Goal: Communication & Community: Answer question/provide support

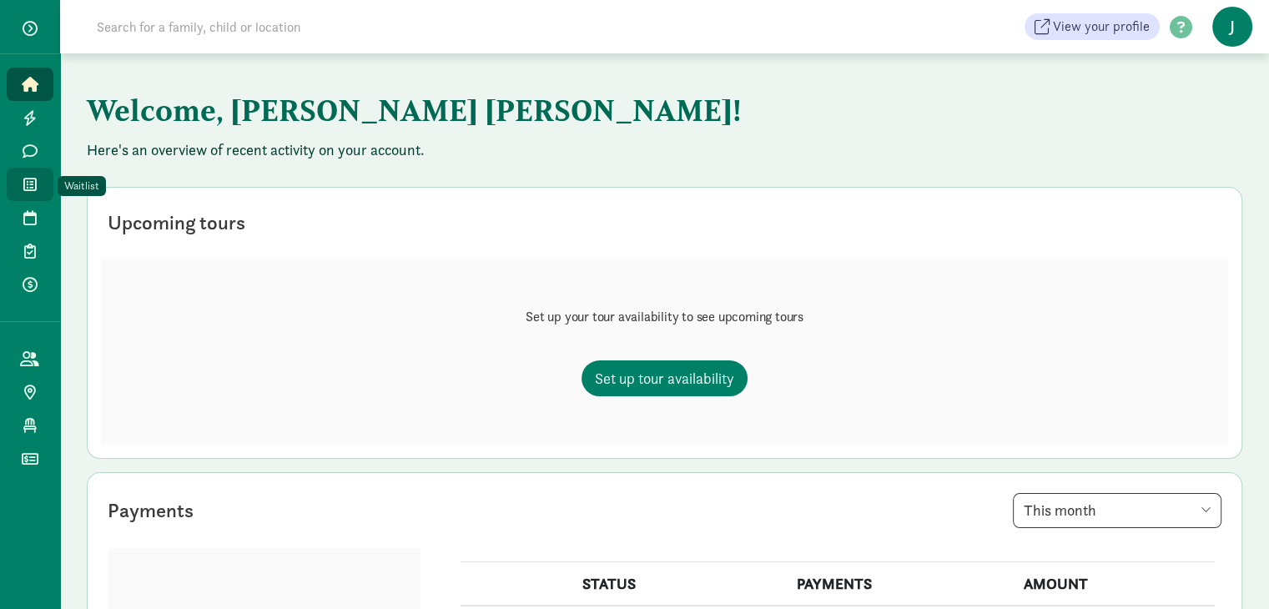
click at [34, 182] on icon at bounding box center [29, 184] width 13 height 15
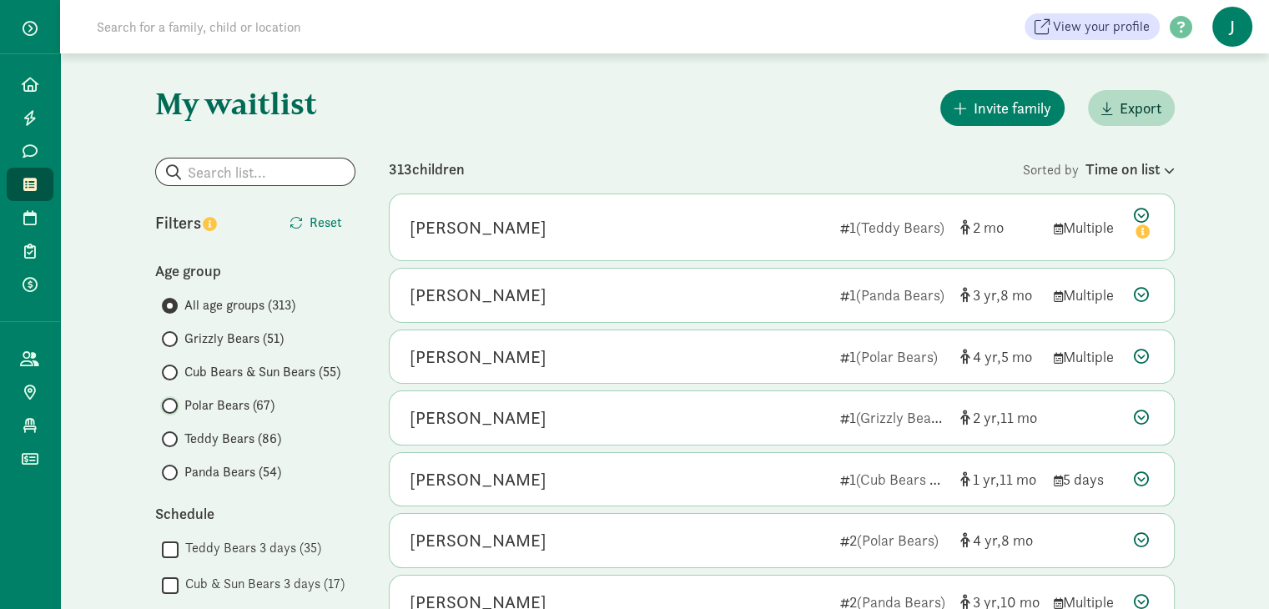
click at [168, 404] on input "Polar Bears (67)" at bounding box center [167, 406] width 11 height 11
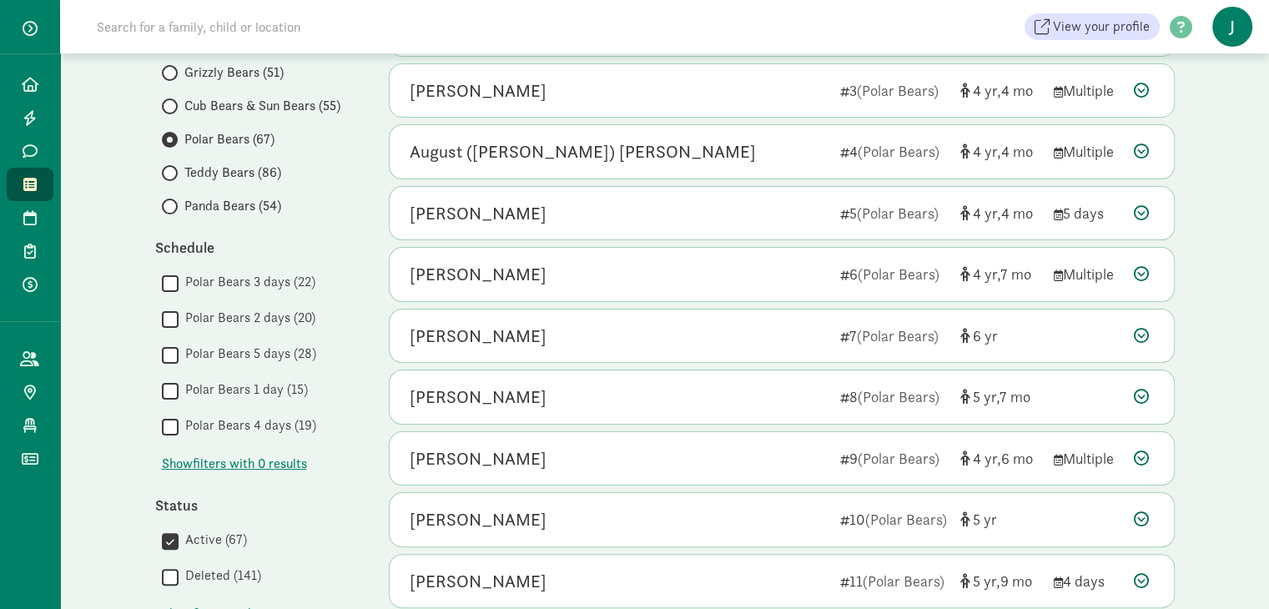
scroll to position [127, 0]
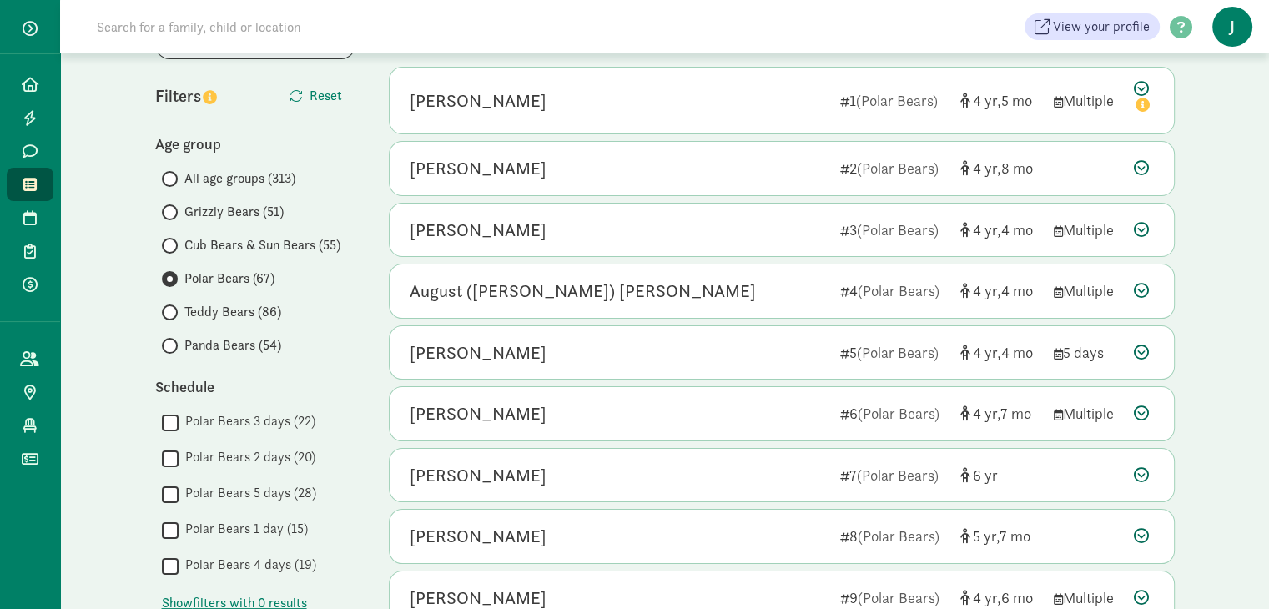
click at [171, 171] on span at bounding box center [170, 179] width 16 height 16
click at [171, 174] on input "All age groups (313)" at bounding box center [167, 179] width 11 height 11
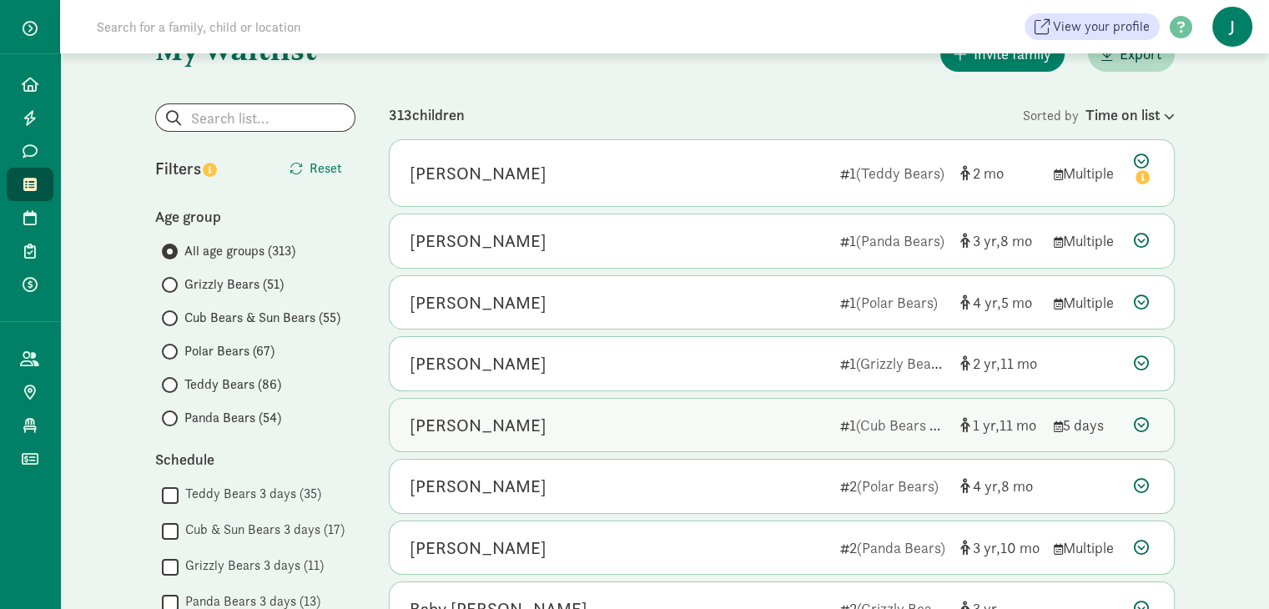
scroll to position [83, 0]
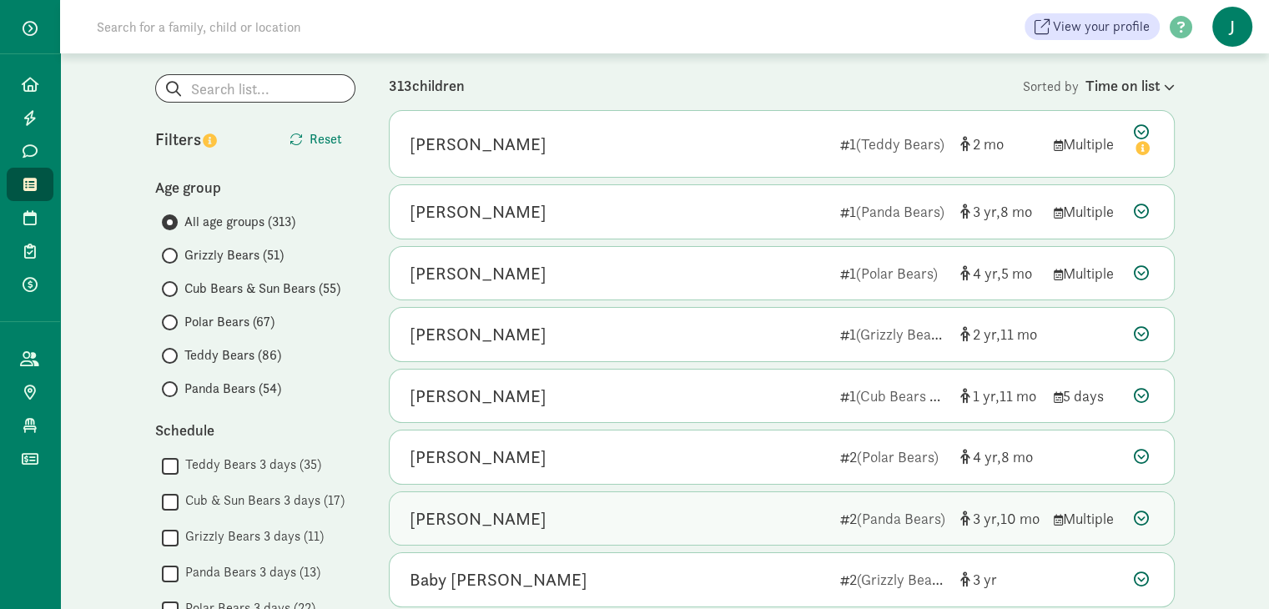
click at [483, 517] on div "Mallory McWilliams" at bounding box center [478, 519] width 137 height 27
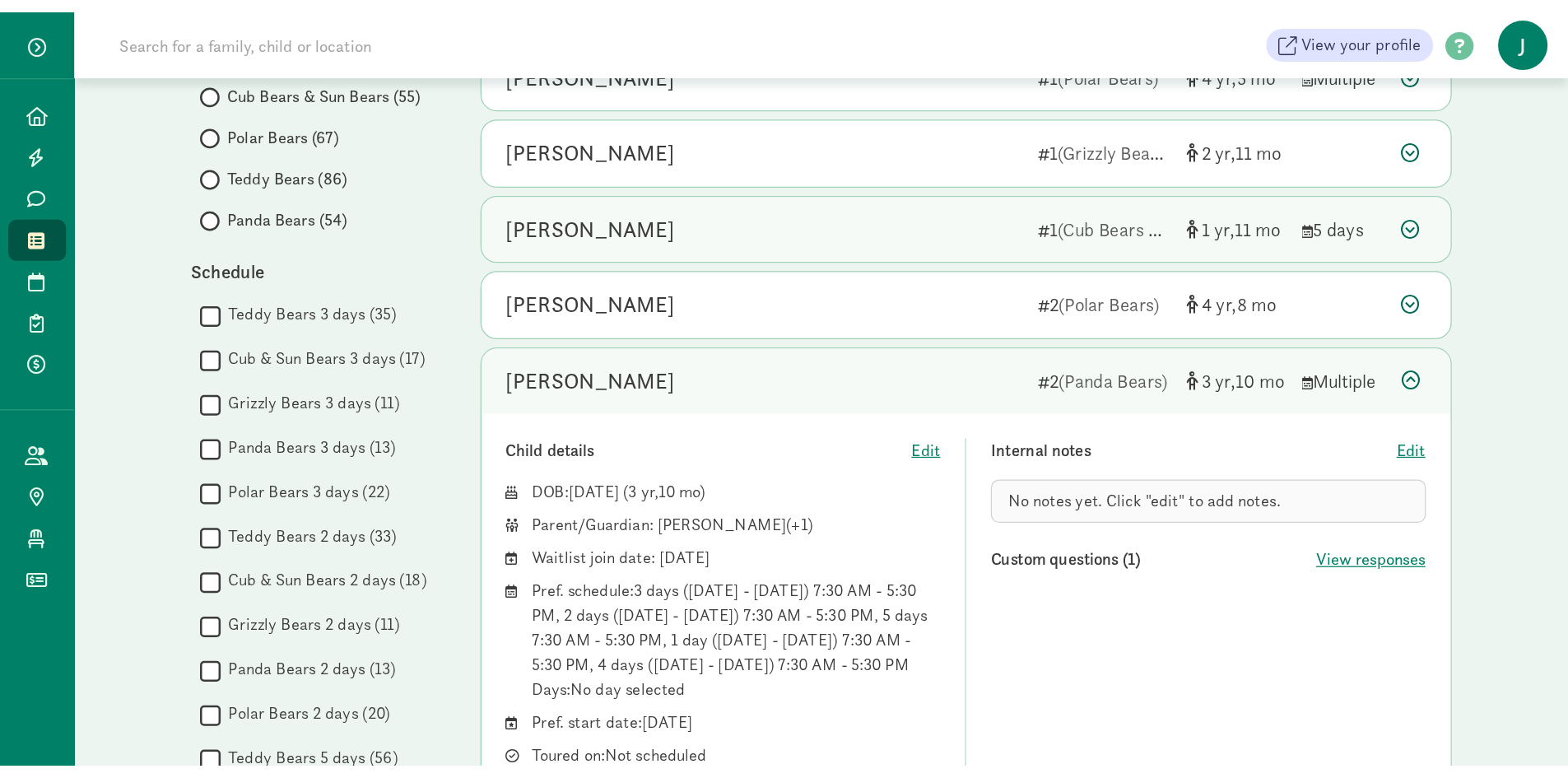
scroll to position [329, 0]
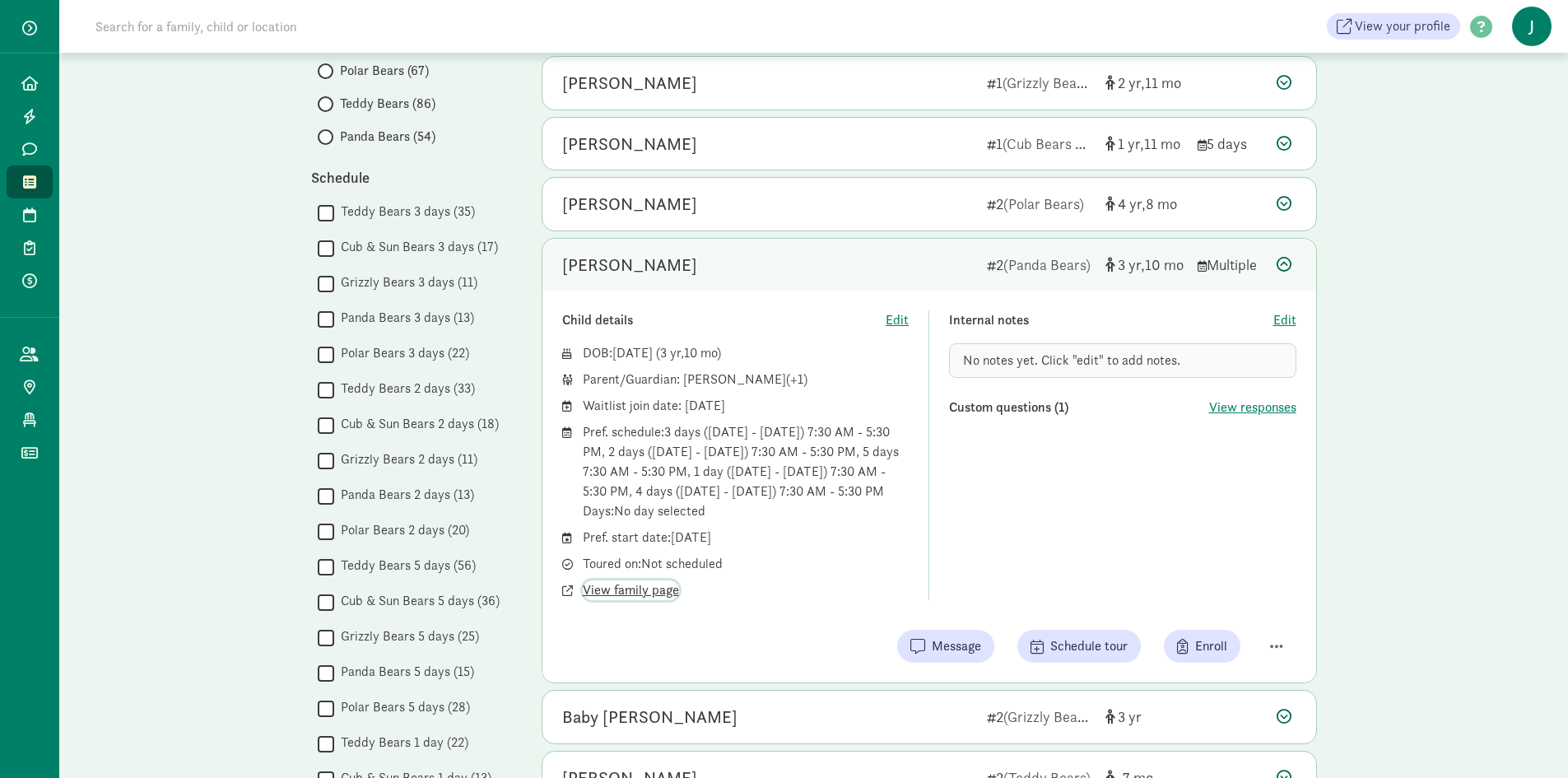
click at [624, 589] on span "View family page" at bounding box center [631, 590] width 97 height 20
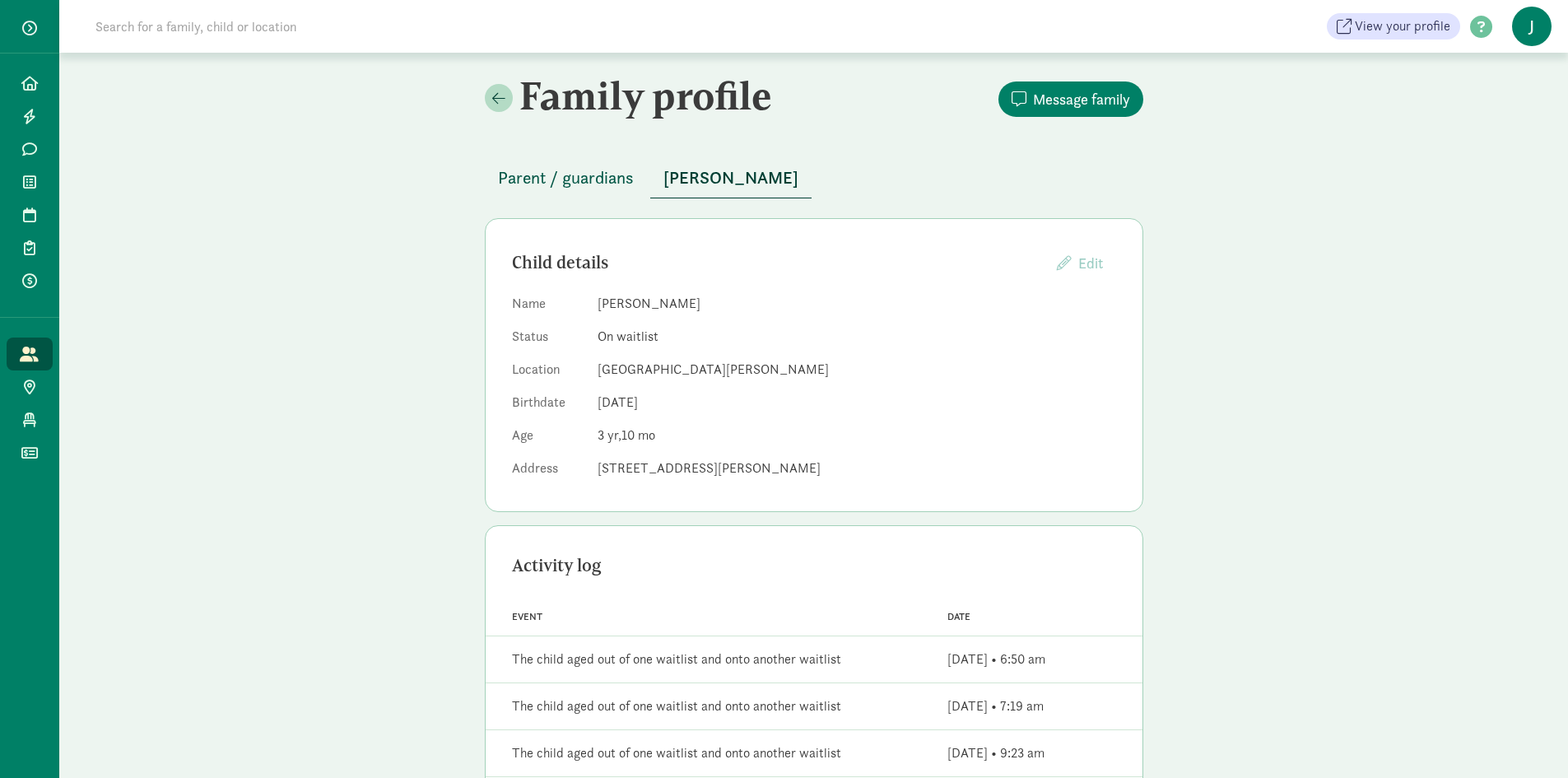
click at [544, 171] on span "Parent / guardians" at bounding box center [566, 177] width 136 height 27
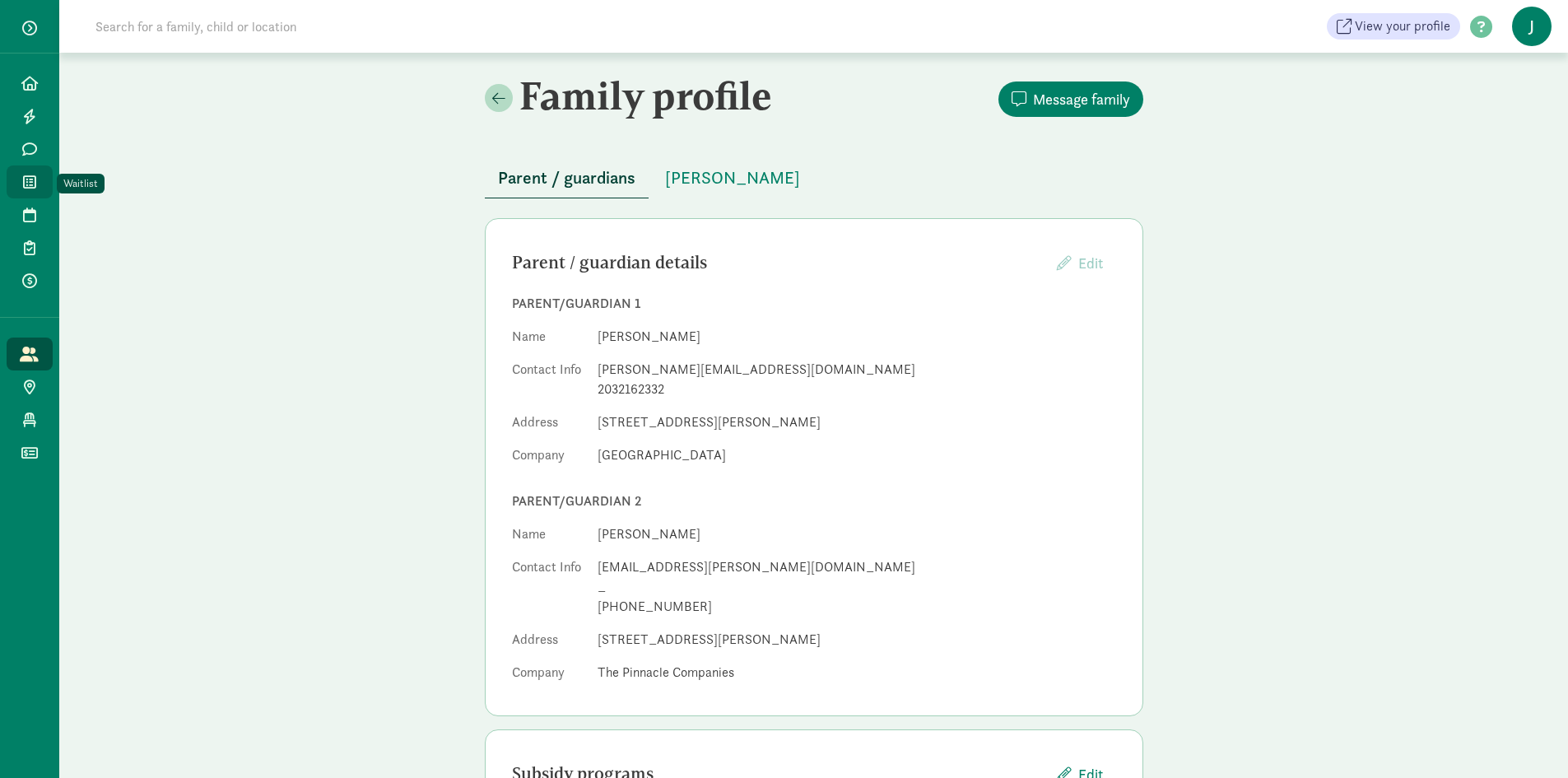
click at [26, 180] on icon at bounding box center [29, 181] width 13 height 15
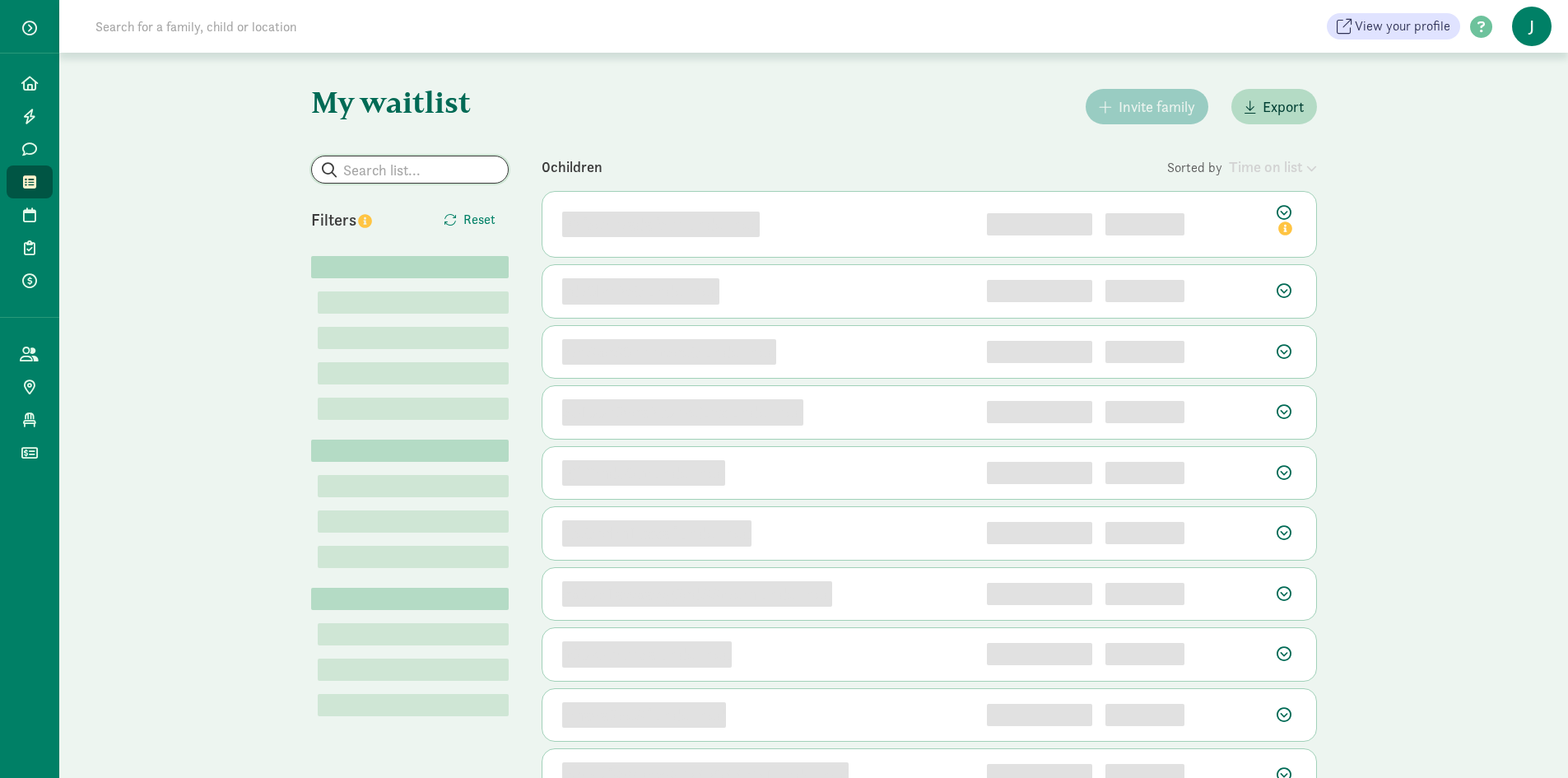
click at [364, 172] on input "search" at bounding box center [409, 170] width 196 height 27
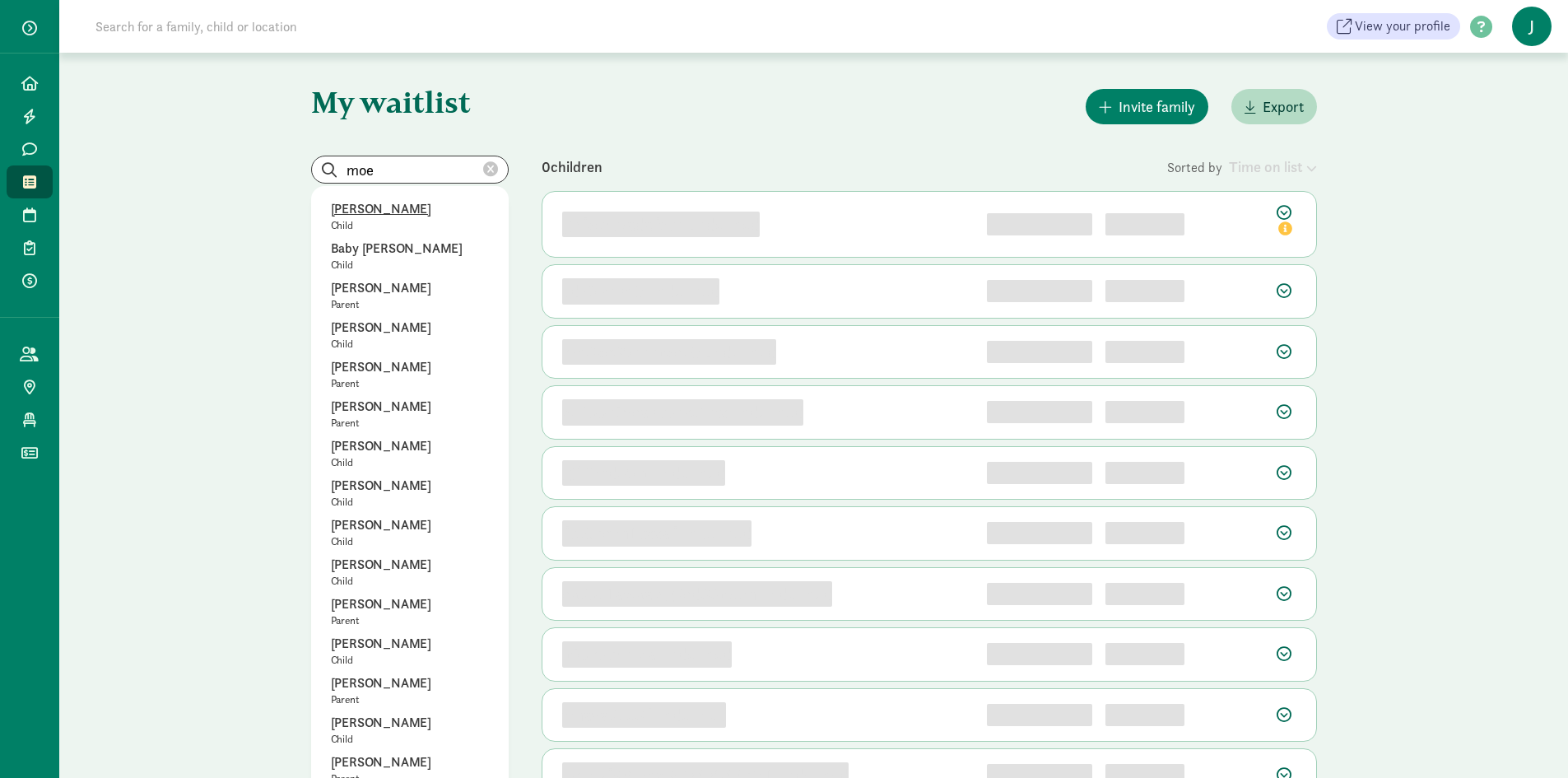
click at [370, 211] on p "Moe McWilliams" at bounding box center [409, 209] width 158 height 20
type input "Moe McWilliams"
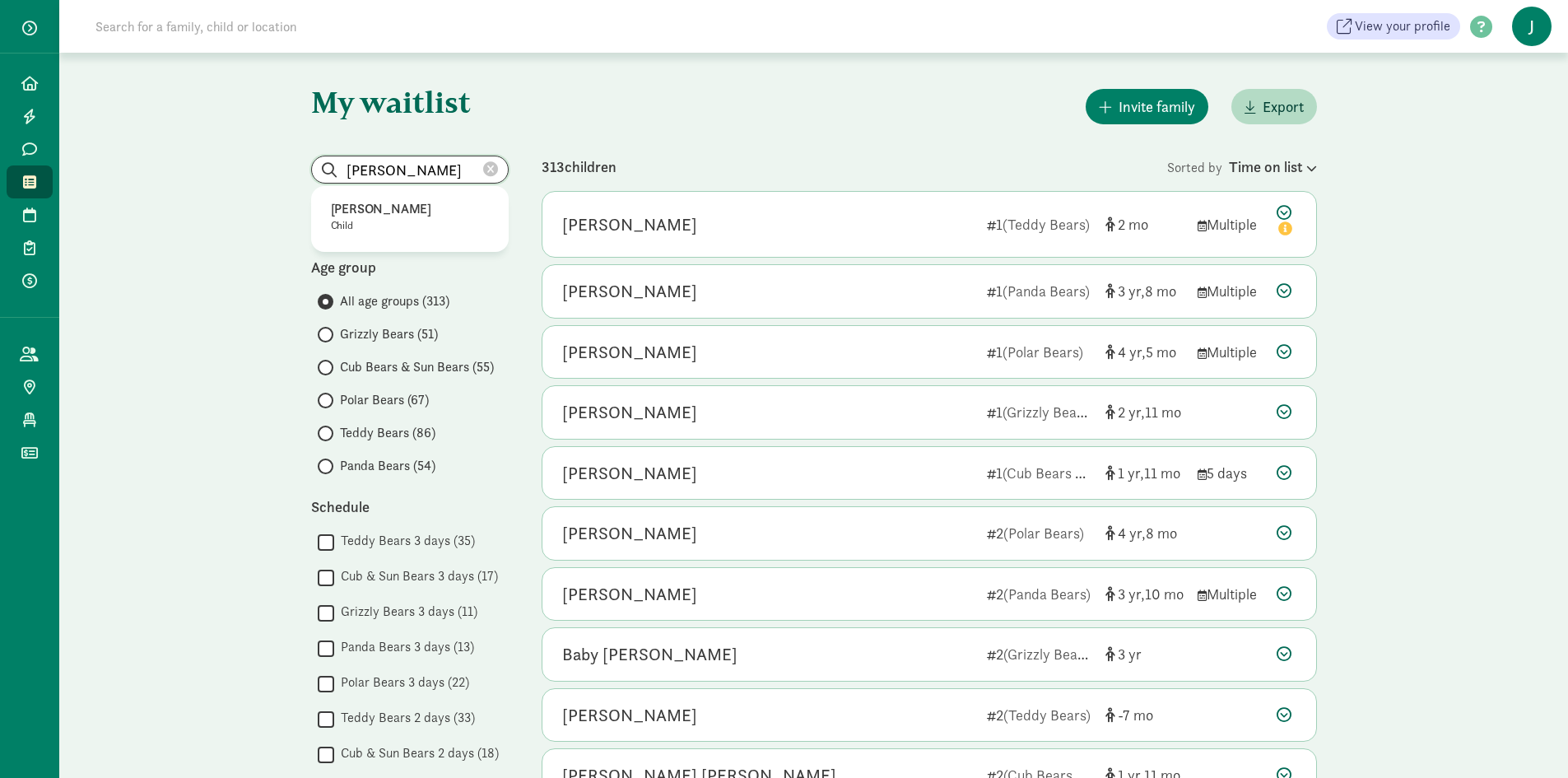
click at [463, 168] on input "Moe McWilliams" at bounding box center [409, 170] width 196 height 27
click at [353, 209] on p "Moe McWilliams" at bounding box center [409, 209] width 158 height 20
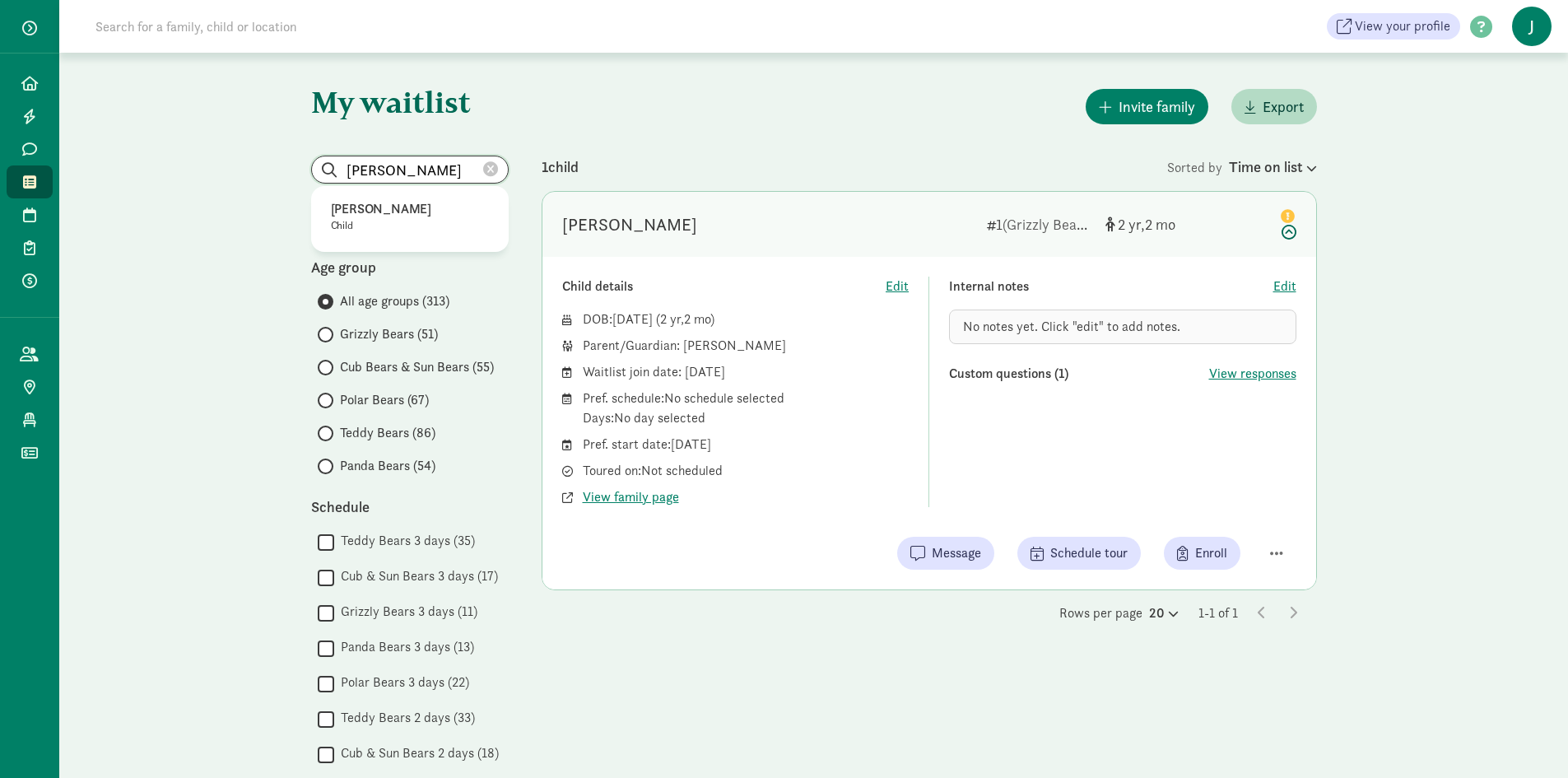
click at [381, 173] on input "Moe McWilliams" at bounding box center [409, 170] width 196 height 27
click at [28, 144] on icon at bounding box center [30, 149] width 15 height 15
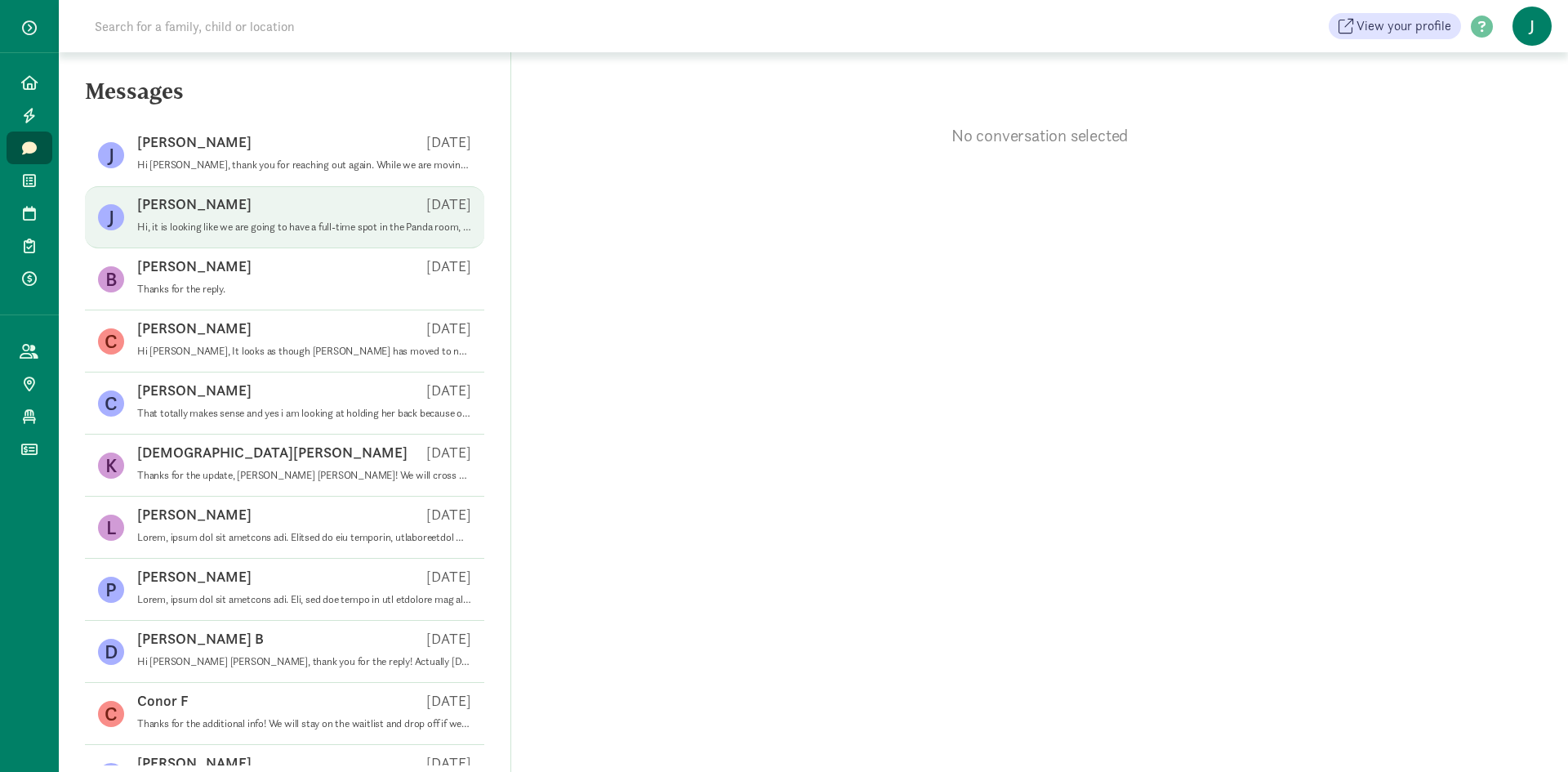
click at [209, 209] on div "[PERSON_NAME] [DATE]" at bounding box center [303, 207] width 334 height 26
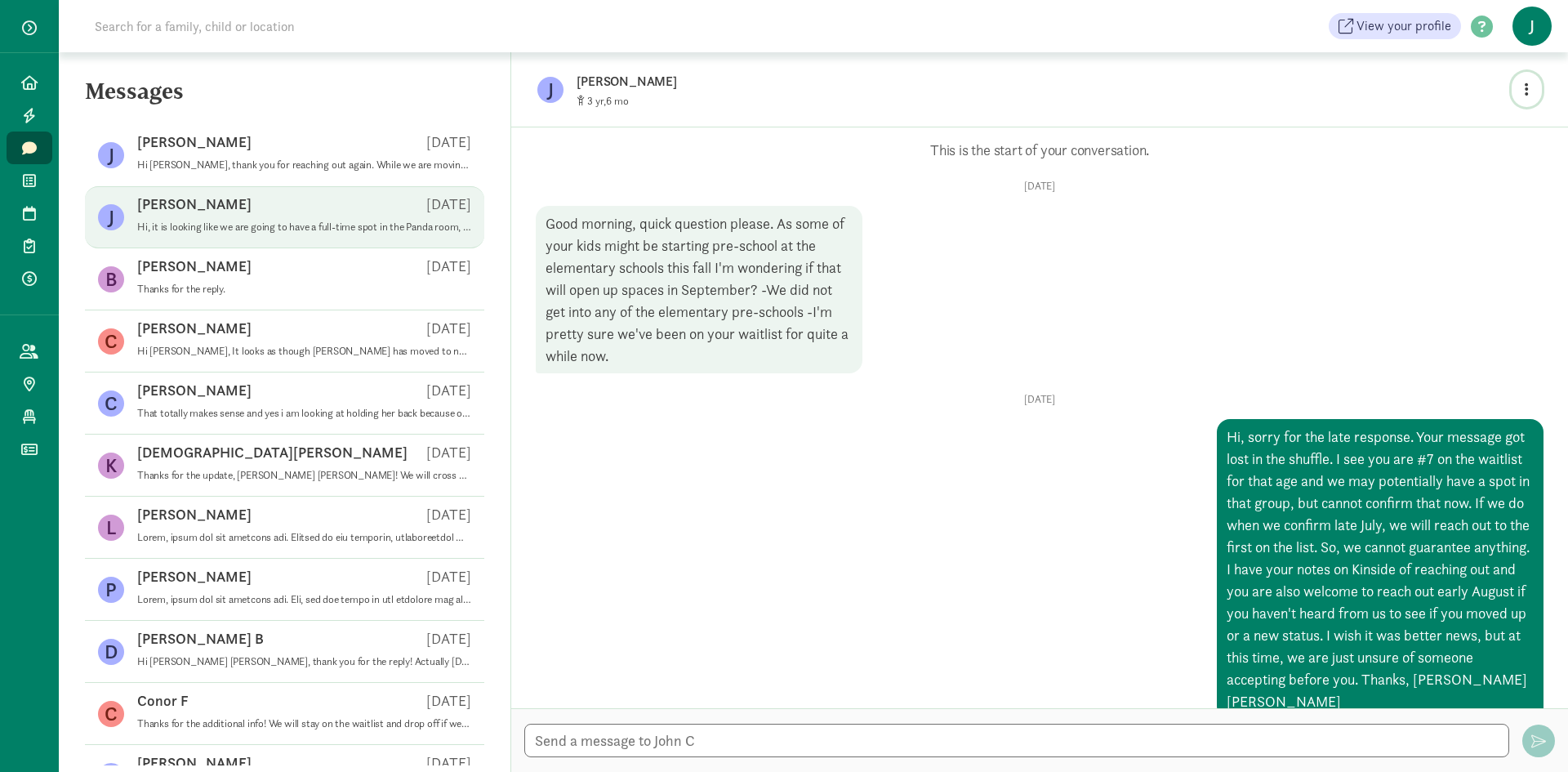
click at [1527, 88] on icon "button" at bounding box center [1527, 88] width 4 height 15
click at [1108, 29] on span at bounding box center [697, 25] width 1264 height 32
click at [1533, 92] on button "button" at bounding box center [1527, 89] width 30 height 35
click at [1486, 132] on link "View family page" at bounding box center [1493, 127] width 117 height 20
